Goal: Task Accomplishment & Management: Manage account settings

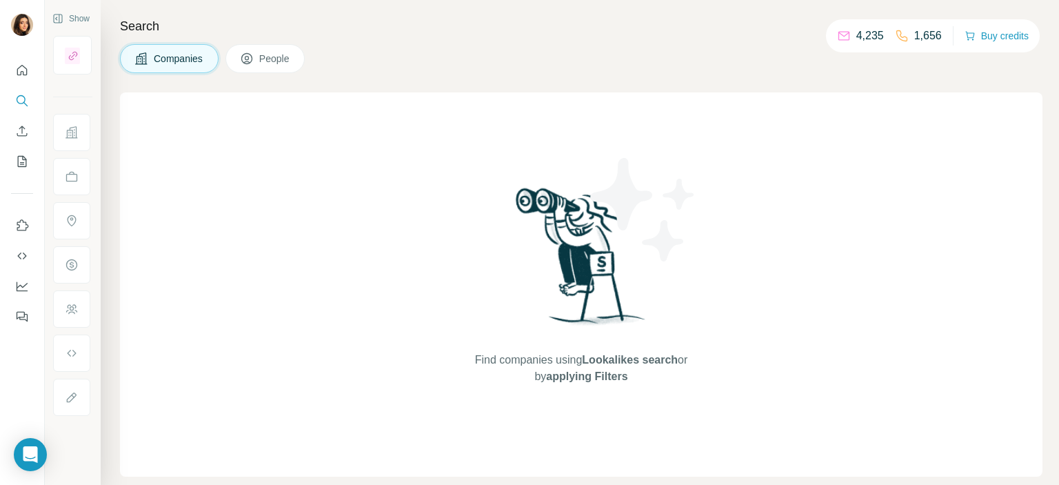
click at [257, 59] on button "People" at bounding box center [266, 58] width 80 height 29
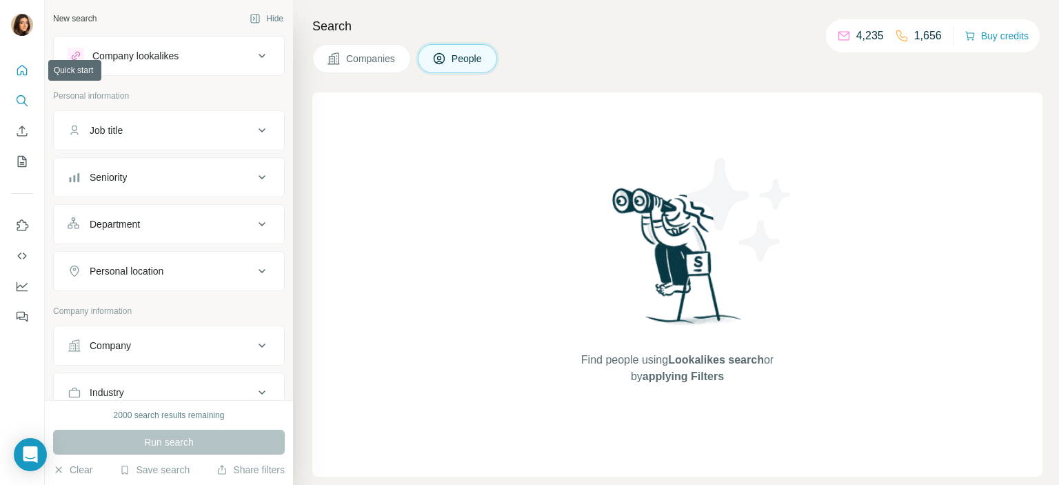
click at [25, 81] on button "Quick start" at bounding box center [22, 70] width 22 height 25
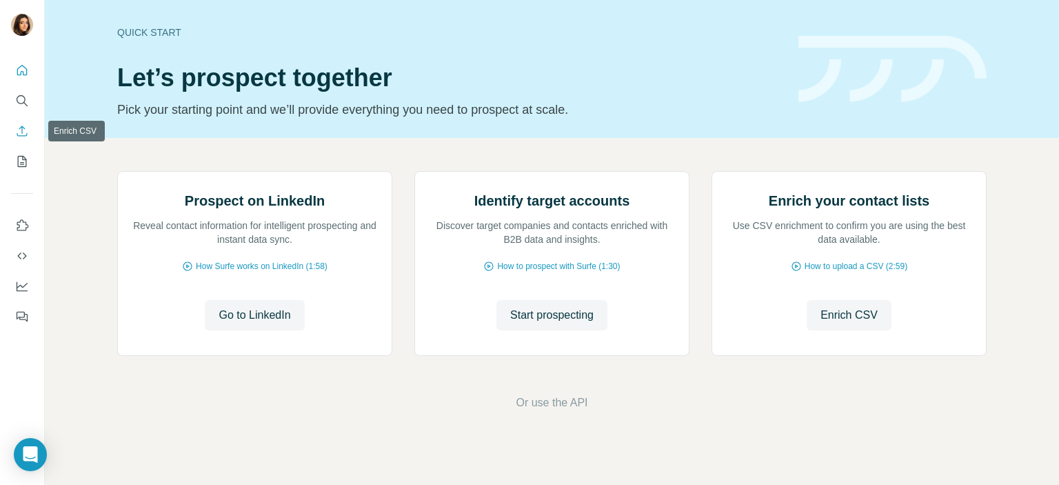
click at [20, 134] on icon "Enrich CSV" at bounding box center [22, 131] width 14 height 14
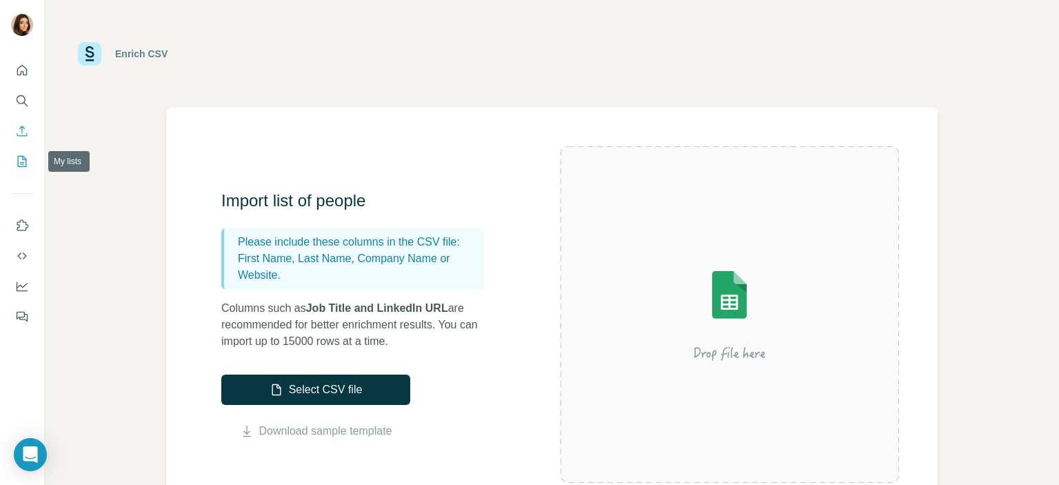
click at [21, 164] on icon "My lists" at bounding box center [23, 160] width 7 height 9
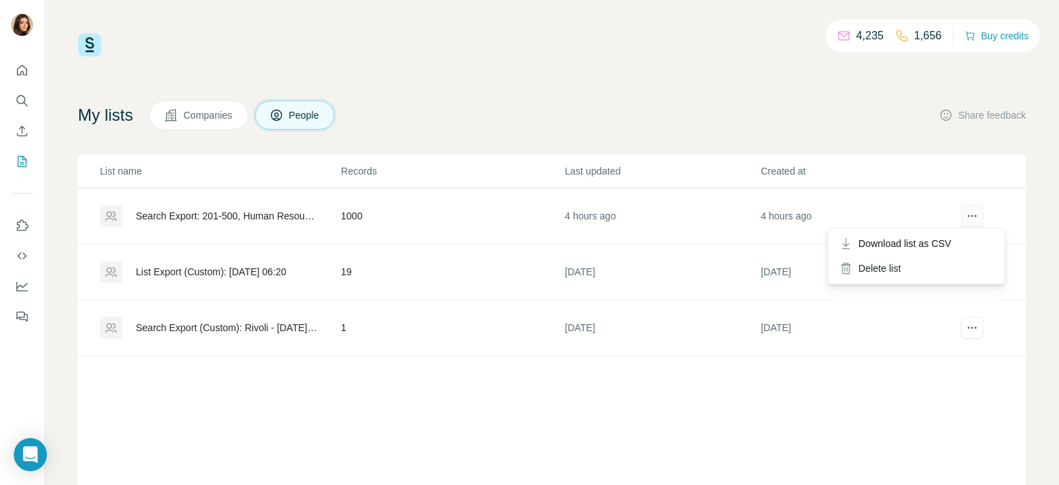
click at [968, 219] on icon "actions" at bounding box center [973, 216] width 14 height 14
click at [952, 241] on span "Download list as CSV" at bounding box center [905, 244] width 93 height 14
click at [309, 220] on div "Search Export: 201-500, Human Resources, [GEOGRAPHIC_DATA], Retail, Hospitality…" at bounding box center [227, 216] width 182 height 14
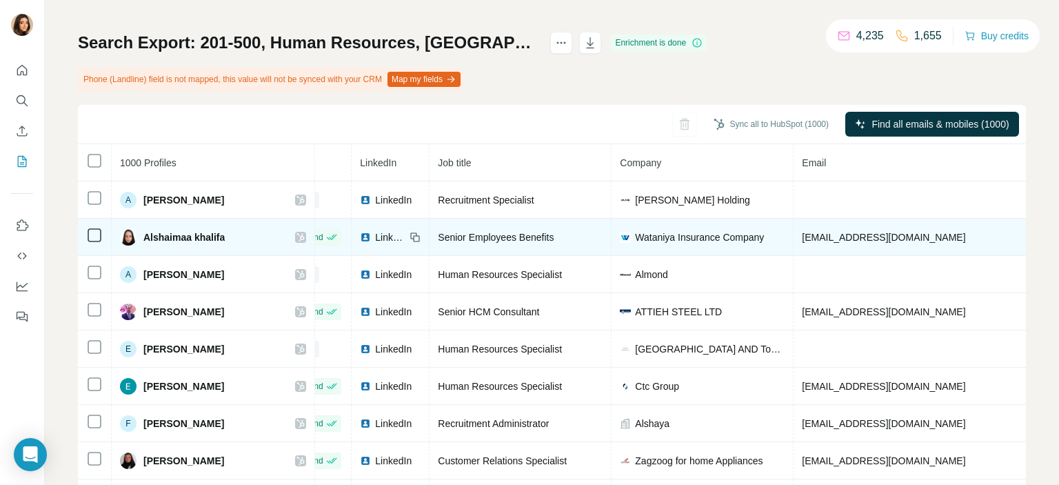
scroll to position [37, 0]
